Goal: Go to known website: Go to known website

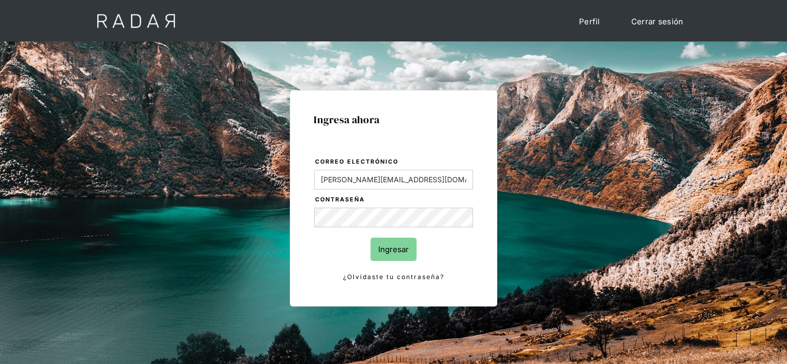
click at [385, 252] on input "Ingresar" at bounding box center [393, 248] width 46 height 23
